Goal: Task Accomplishment & Management: Manage account settings

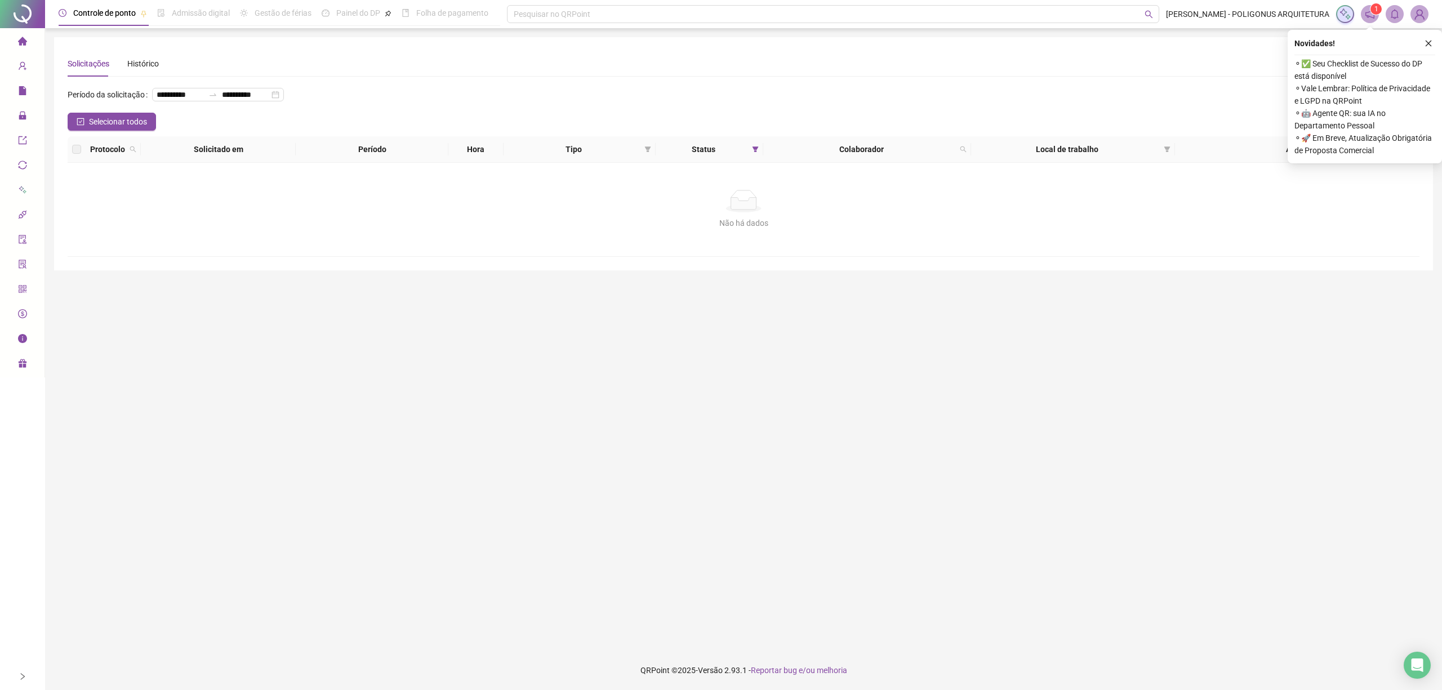
click at [1424, 46] on icon "close" at bounding box center [1428, 43] width 8 height 8
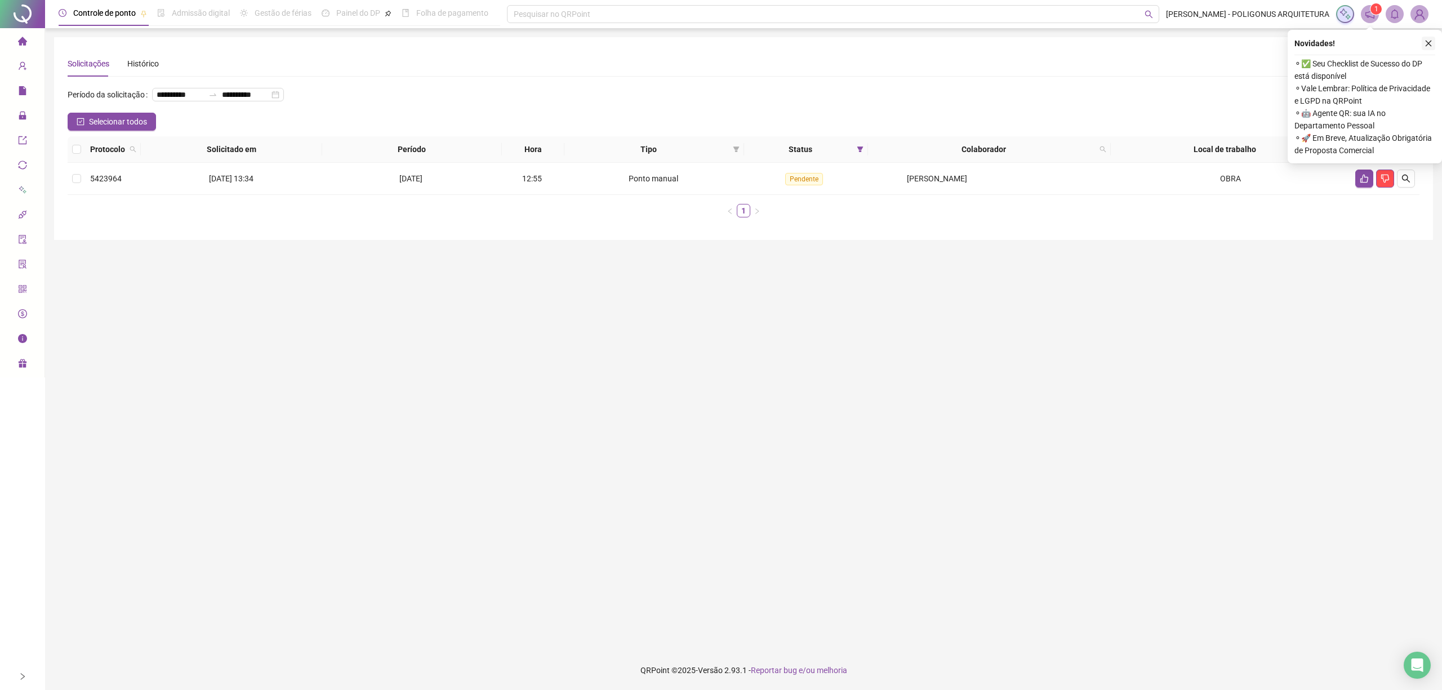
click at [1430, 43] on icon "close" at bounding box center [1428, 43] width 8 height 8
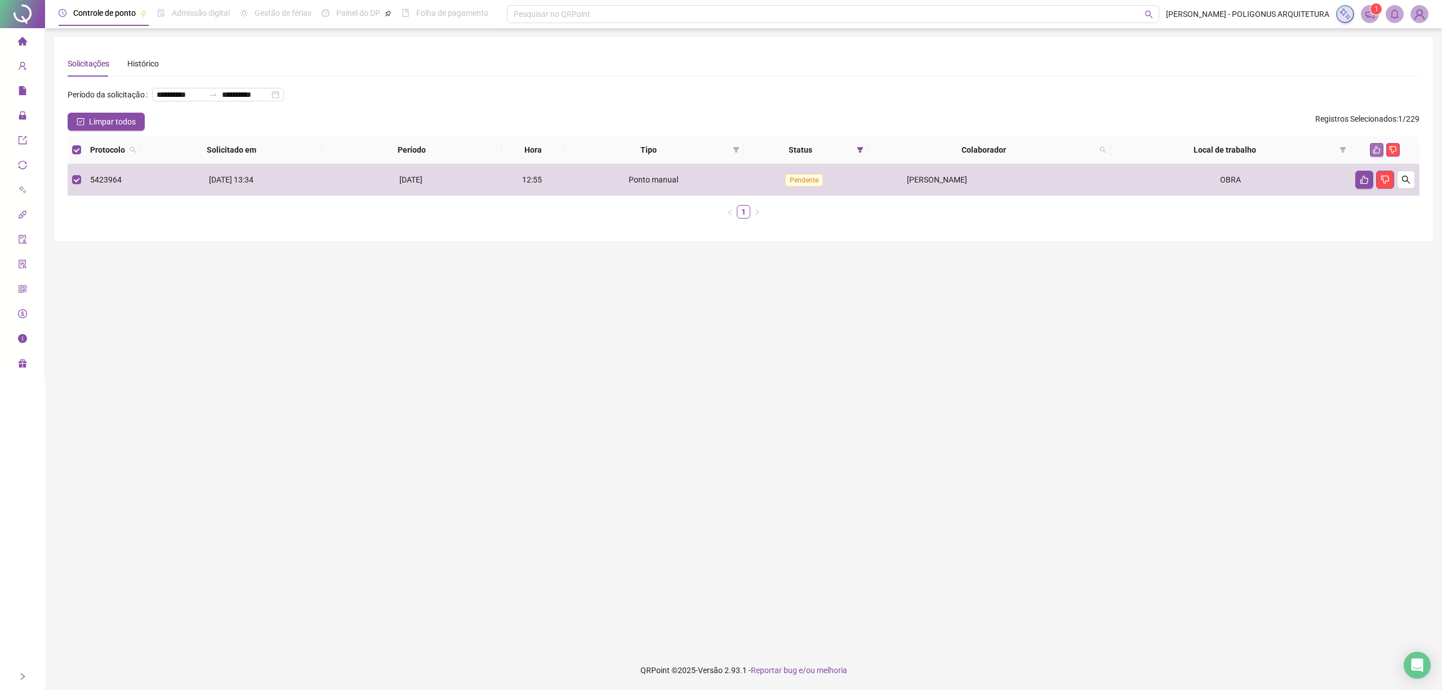
click at [1377, 150] on icon "like" at bounding box center [1377, 150] width 8 height 8
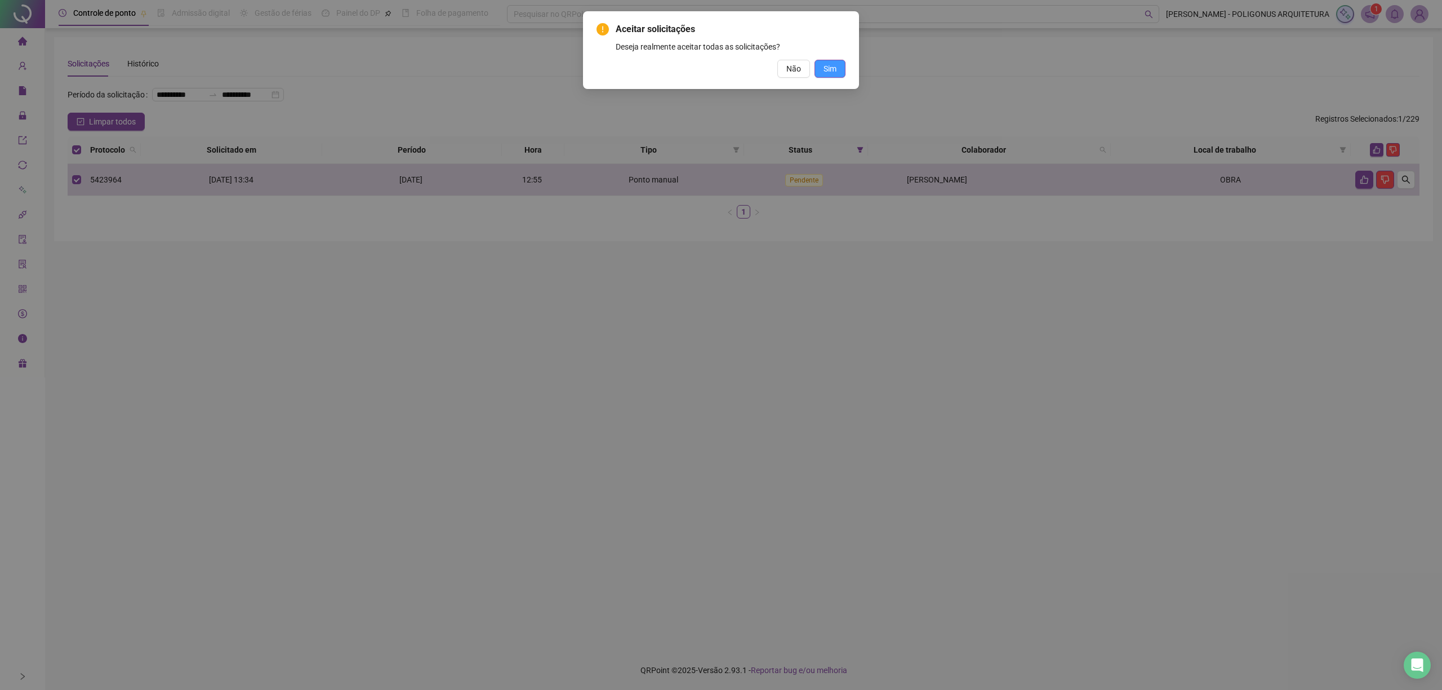
click at [835, 75] on button "Sim" at bounding box center [829, 69] width 31 height 18
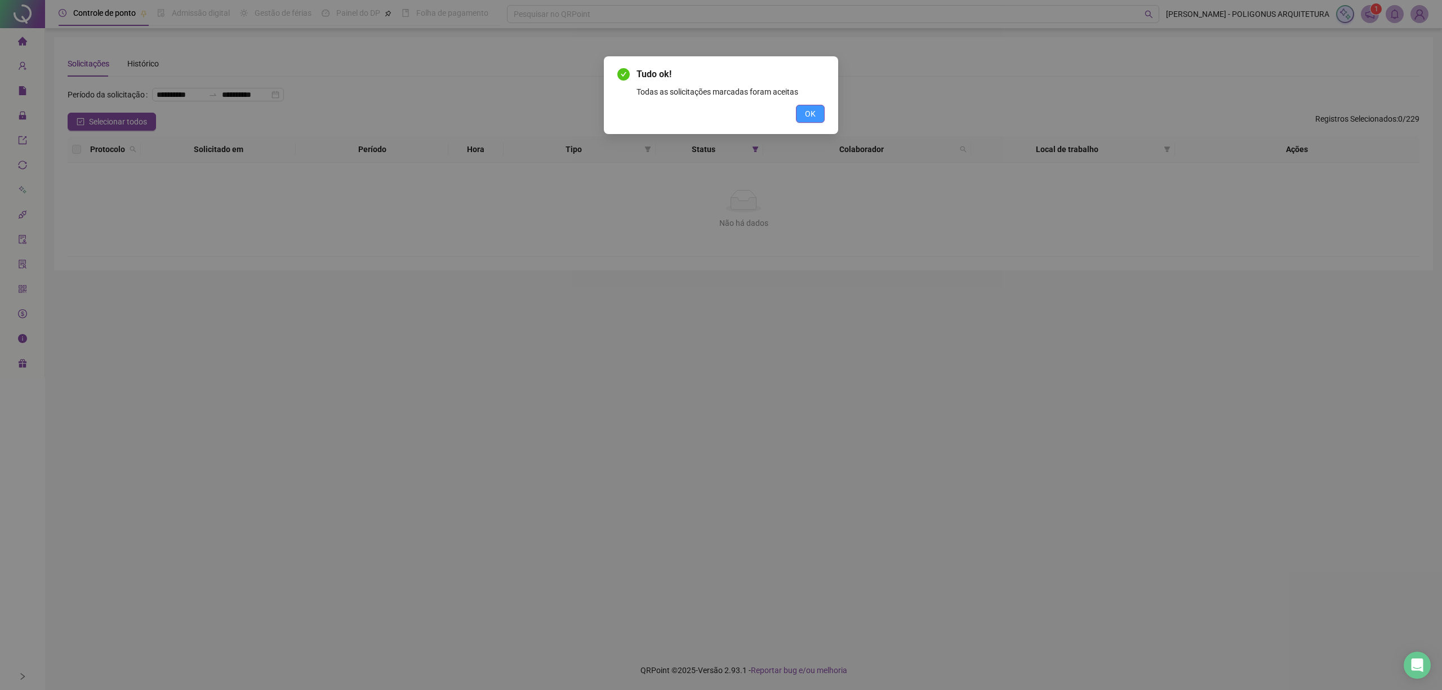
click at [820, 110] on button "OK" at bounding box center [810, 114] width 29 height 18
